Goal: Task Accomplishment & Management: Complete application form

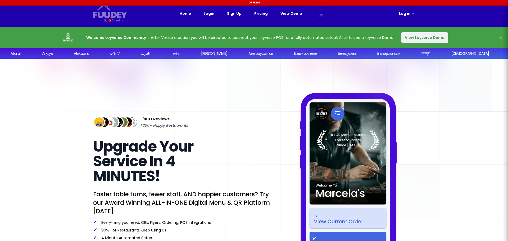
select select "ja"
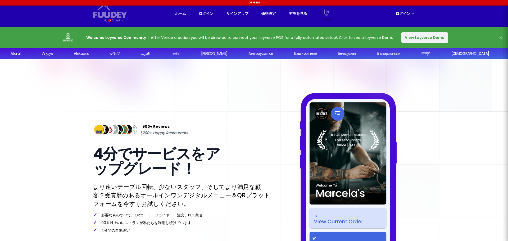
select select "ja"
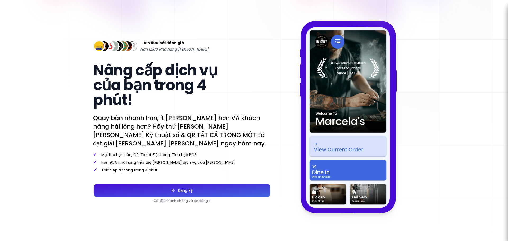
scroll to position [79, 0]
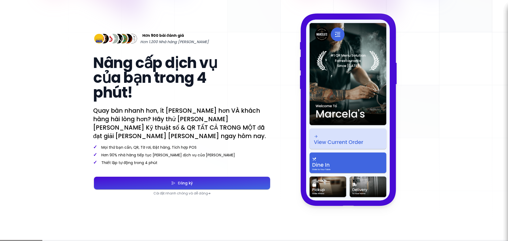
select select "ja"
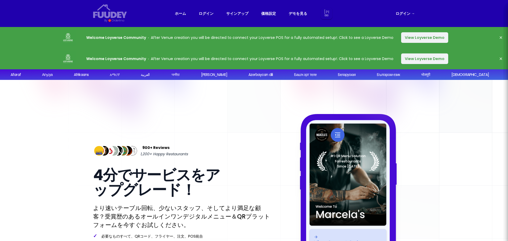
select select "ja"
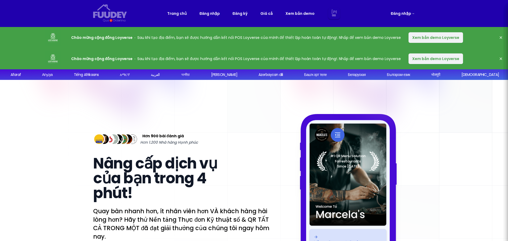
click at [430, 38] on font "Xem bản demo Loyverse" at bounding box center [436, 37] width 47 height 5
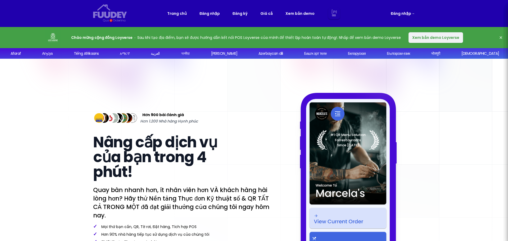
select select "ja"
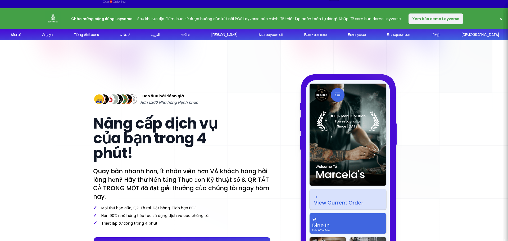
scroll to position [106, 0]
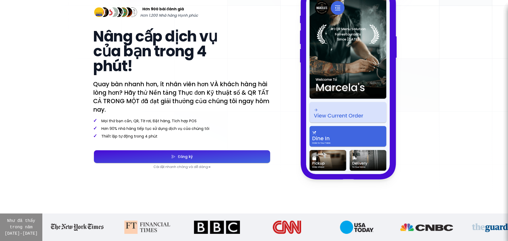
click at [221, 155] on button "Đăng ký" at bounding box center [182, 156] width 176 height 13
select select "ja"
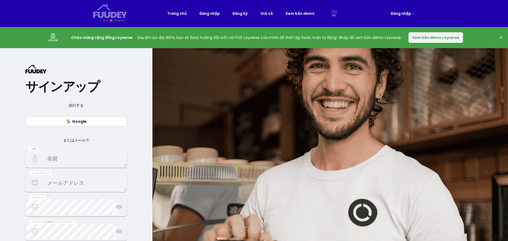
click at [102, 120] on button "Google" at bounding box center [76, 122] width 102 height 10
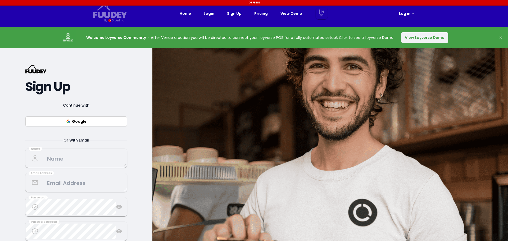
select select "ja"
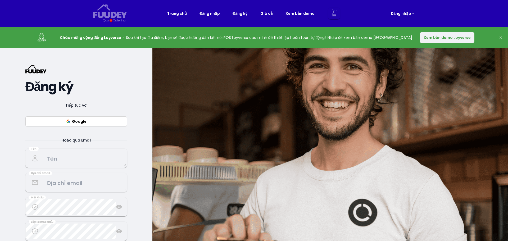
select select "ja"
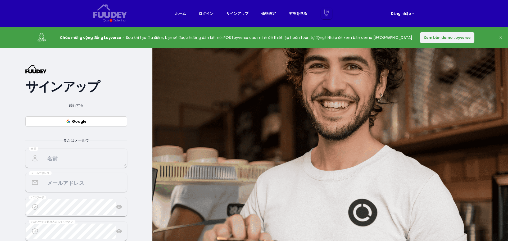
click at [72, 120] on font "Google" at bounding box center [79, 121] width 15 height 5
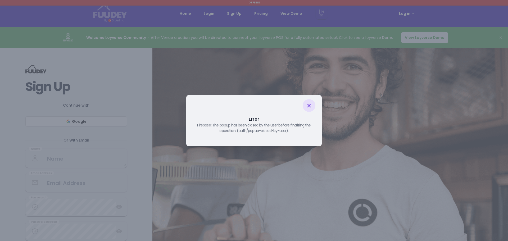
select select "ja"
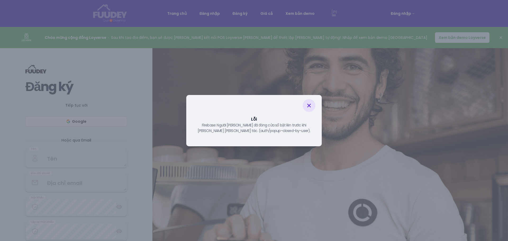
select select "ja"
click at [310, 106] on icon at bounding box center [309, 106] width 4 height 4
select select "ja"
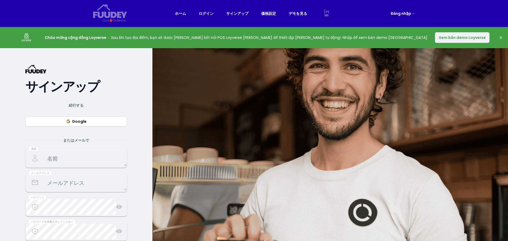
click at [65, 120] on button "Google" at bounding box center [76, 122] width 102 height 10
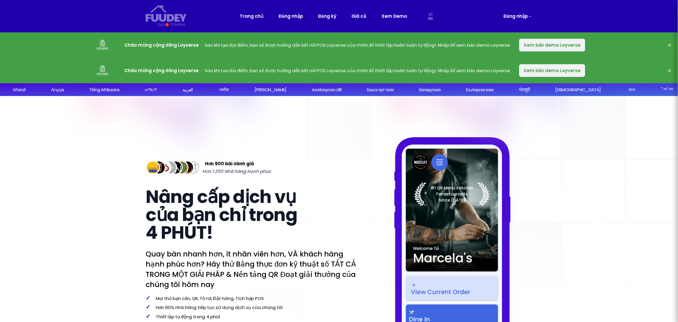
select select "vi"
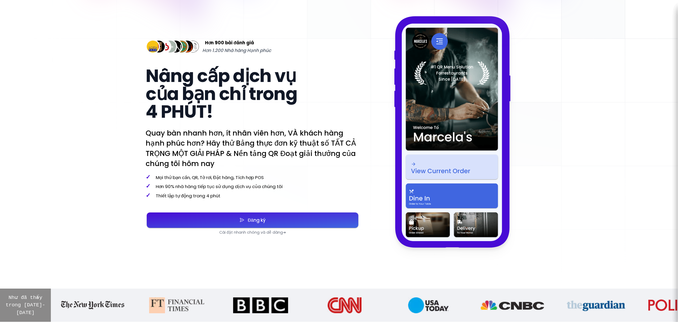
scroll to position [141, 0]
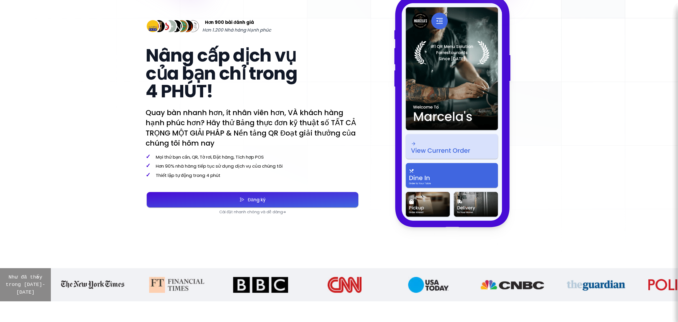
click at [288, 202] on button "Đăng ký" at bounding box center [253, 199] width 212 height 15
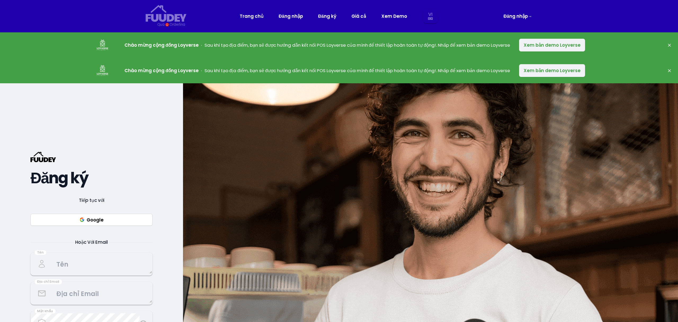
select select "vi"
click at [123, 220] on button "Google" at bounding box center [91, 219] width 122 height 12
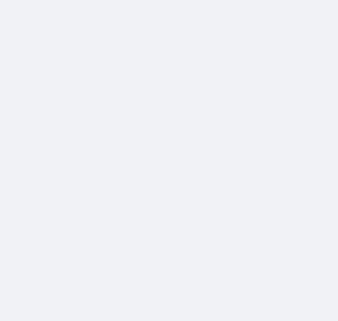
scroll to position [64, 0]
